Goal: Task Accomplishment & Management: Complete application form

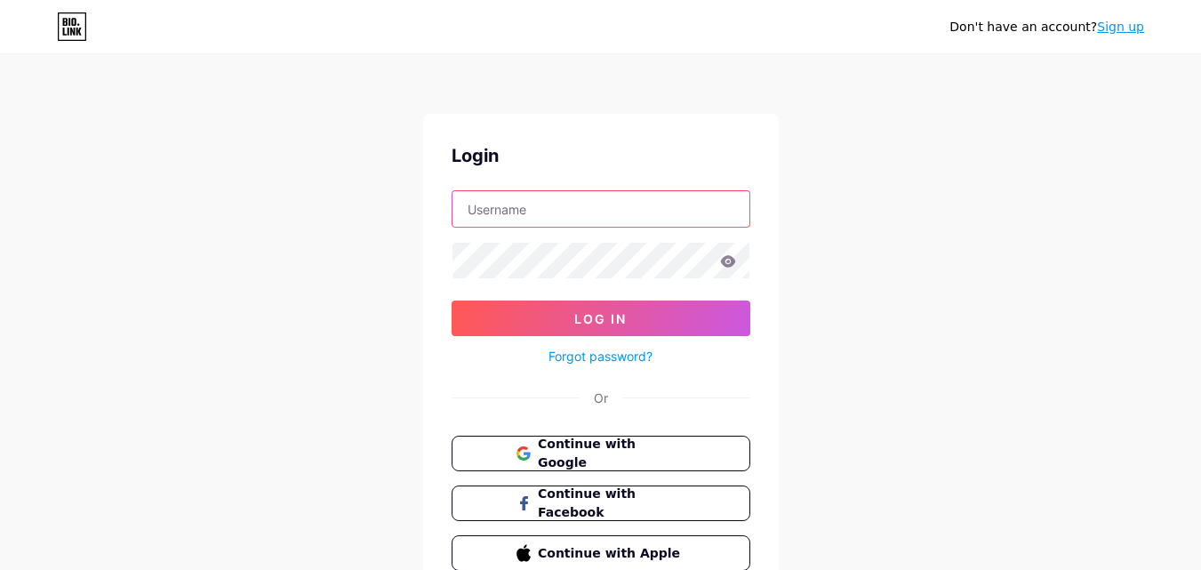
click at [559, 210] on input "text" at bounding box center [600, 209] width 297 height 36
type input "[EMAIL_ADDRESS][DOMAIN_NAME]"
click at [597, 356] on link "Forgot password?" at bounding box center [600, 356] width 104 height 19
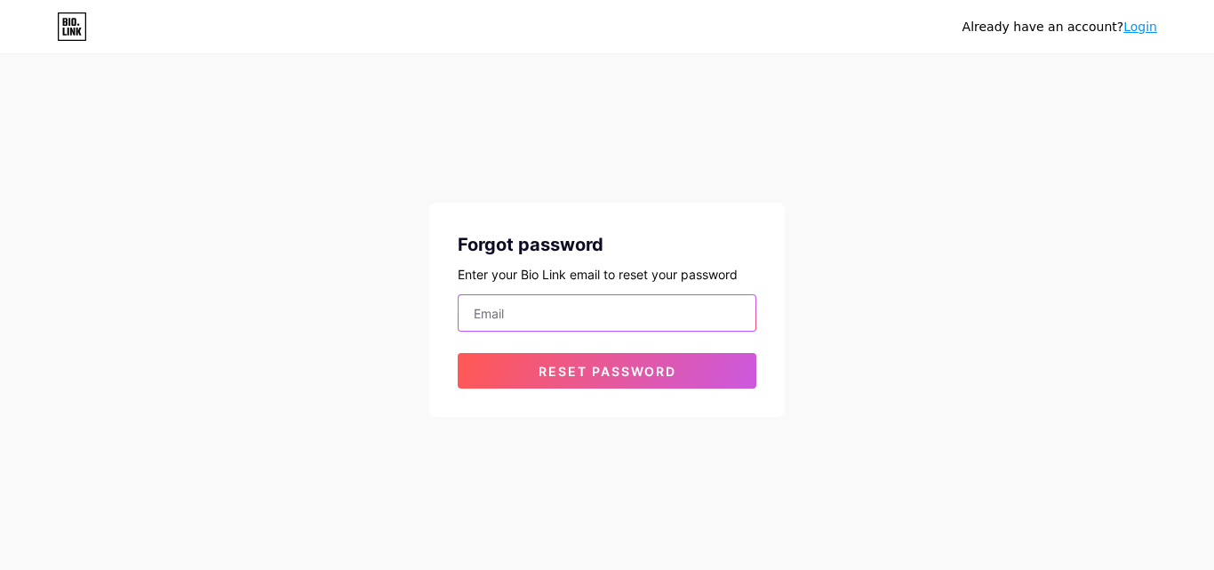
click at [520, 323] on input "email" at bounding box center [607, 313] width 297 height 36
paste input "[EMAIL_ADDRESS][DOMAIN_NAME]"
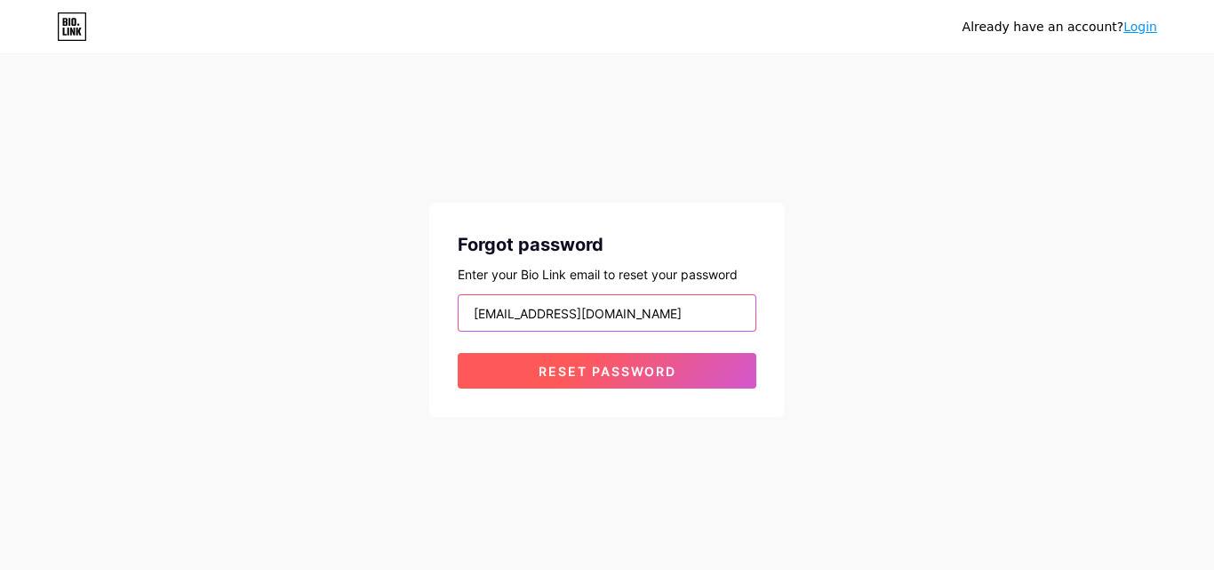
type input "[EMAIL_ADDRESS][DOMAIN_NAME]"
click at [542, 366] on span "Reset password" at bounding box center [608, 370] width 138 height 15
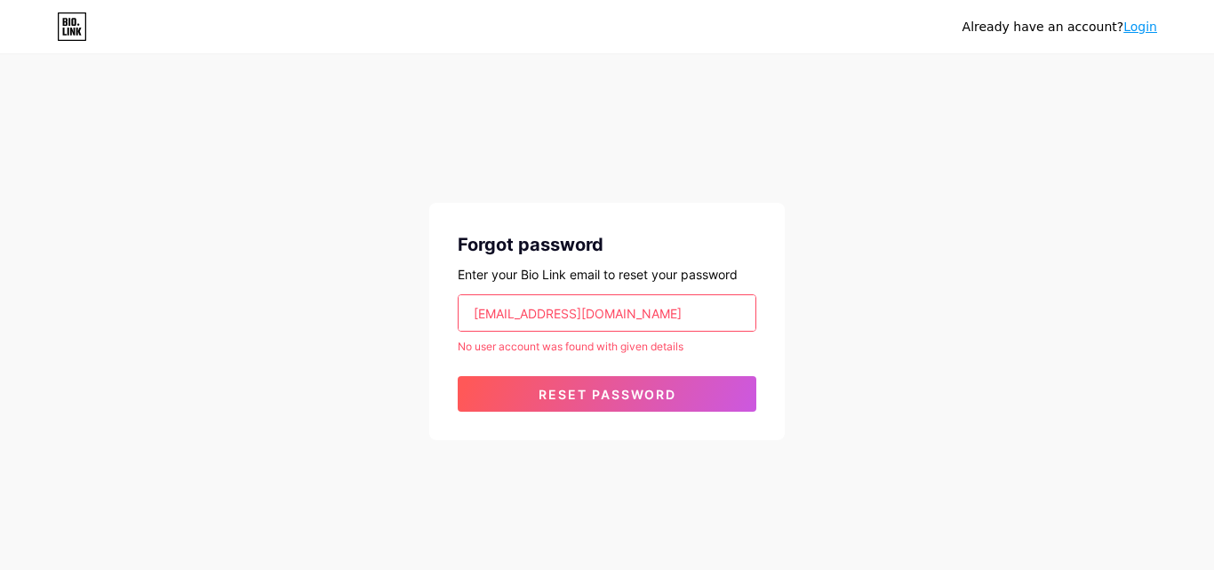
click at [1138, 25] on link "Login" at bounding box center [1140, 27] width 34 height 14
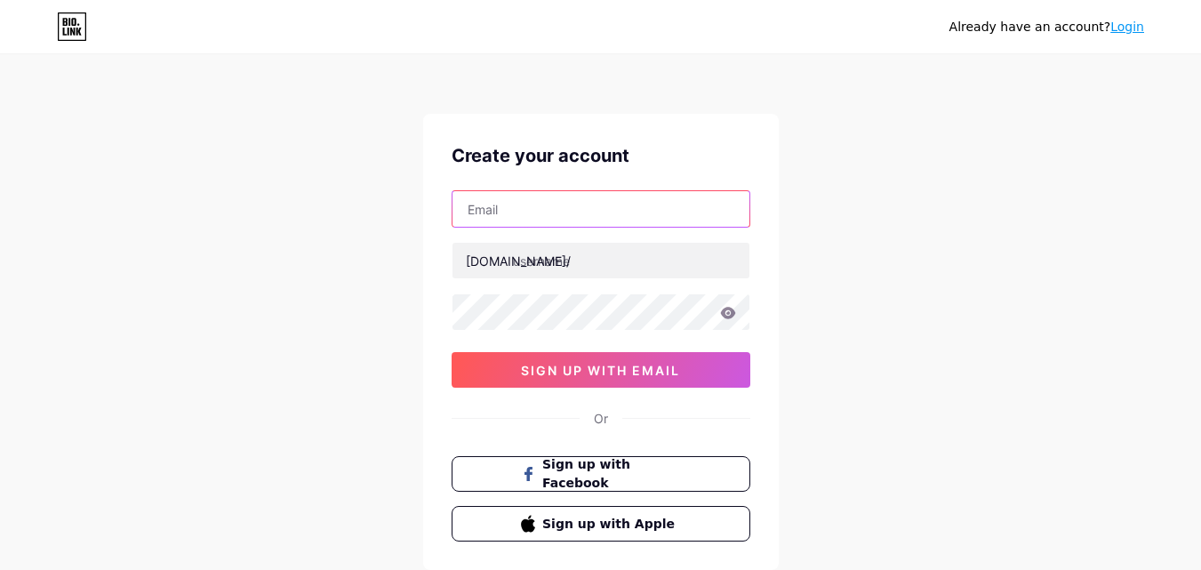
click at [519, 216] on input "text" at bounding box center [600, 209] width 297 height 36
type input "[EMAIL_ADDRESS][DOMAIN_NAME]"
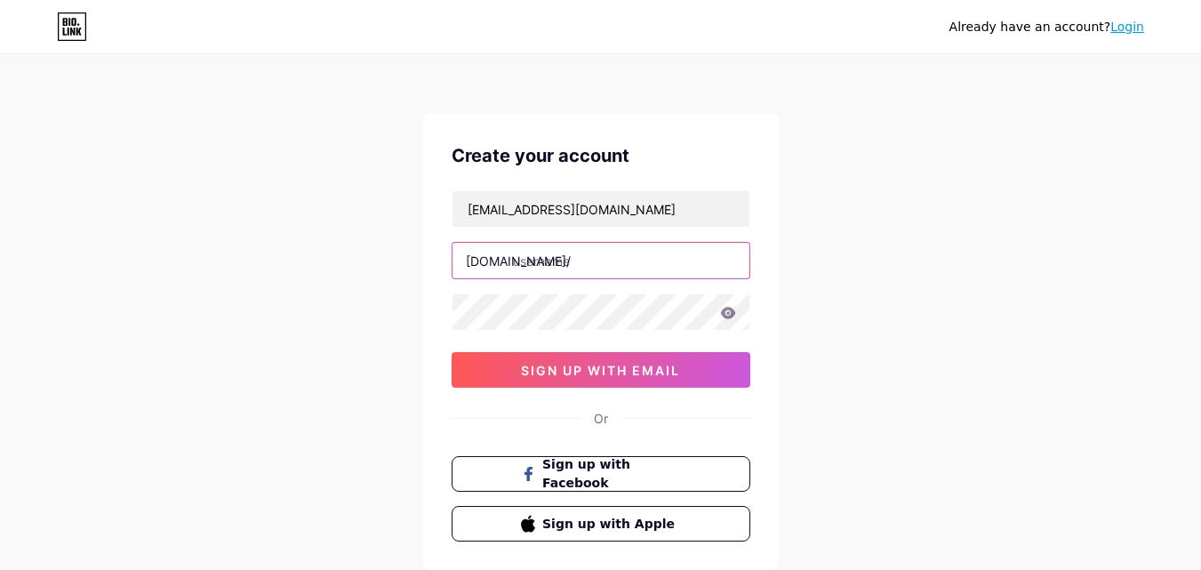
click at [539, 260] on input "text" at bounding box center [600, 261] width 297 height 36
paste input "libertyroofco"
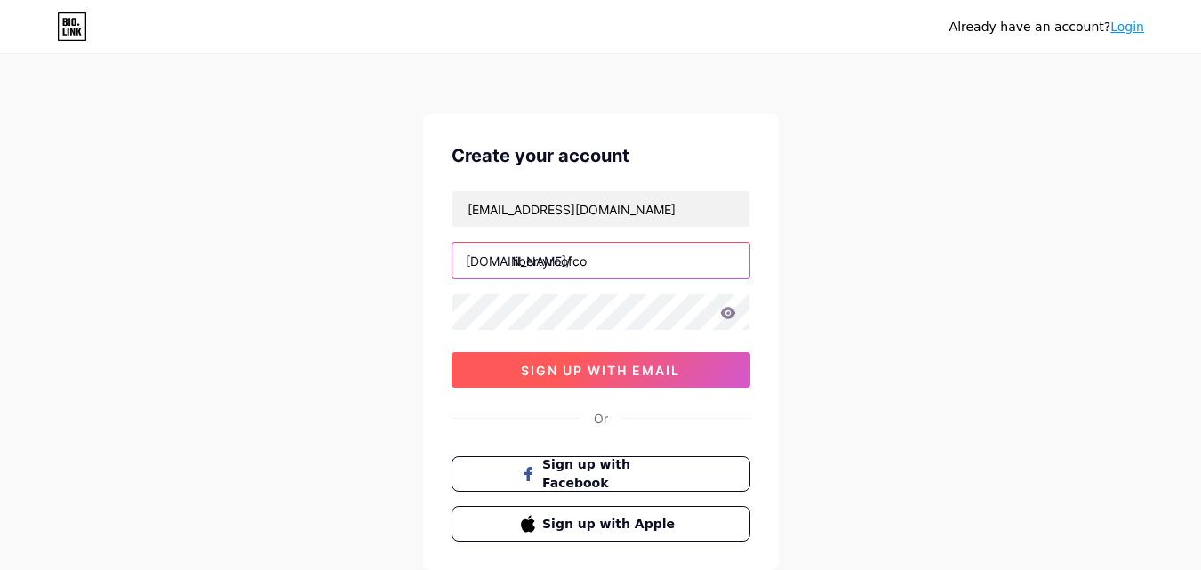
type input "libertyroofco"
click at [596, 363] on span "sign up with email" at bounding box center [600, 370] width 159 height 15
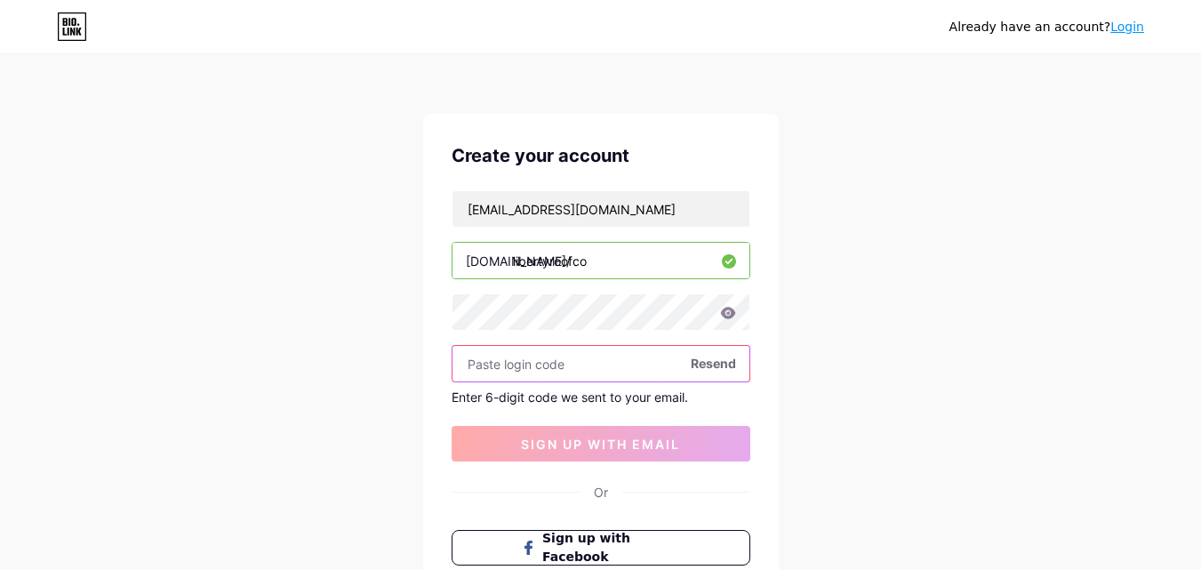
click at [542, 364] on input "text" at bounding box center [600, 364] width 297 height 36
paste input "520241"
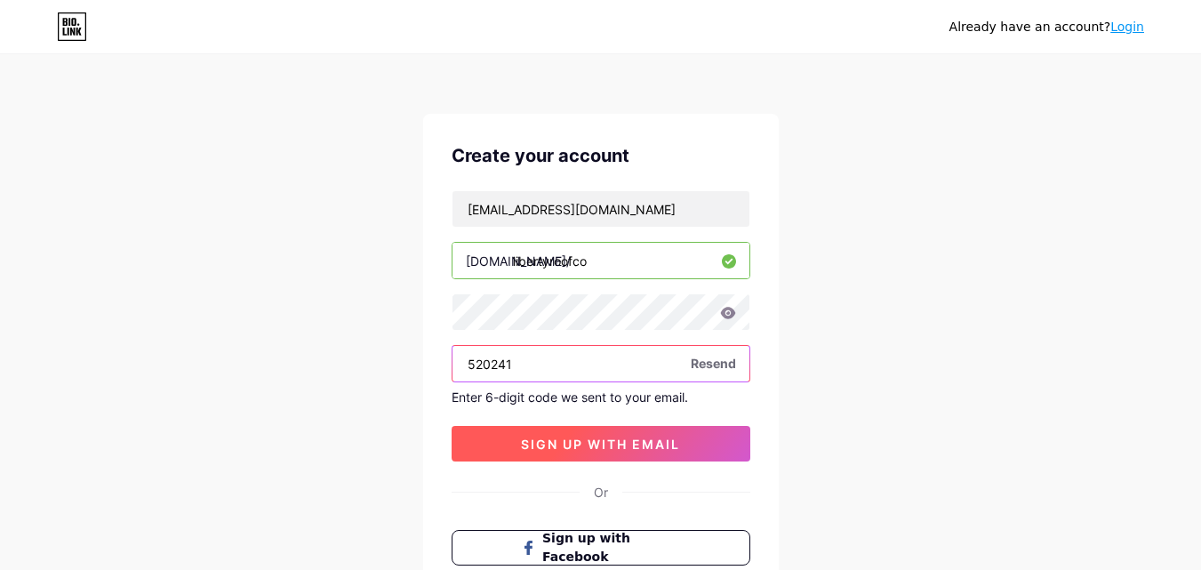
type input "520241"
click at [598, 452] on button "sign up with email" at bounding box center [600, 444] width 299 height 36
